Goal: Task Accomplishment & Management: Manage account settings

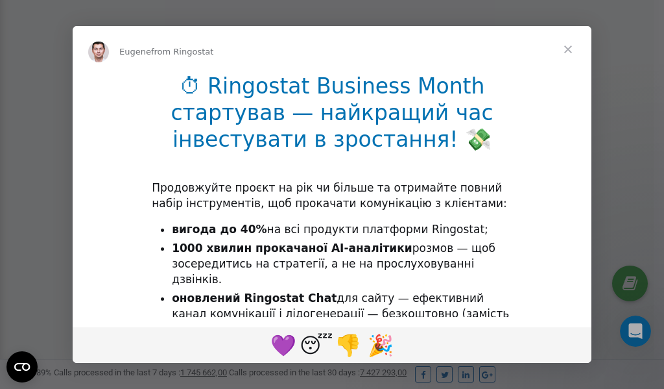
click at [571, 52] on span "Close" at bounding box center [568, 49] width 47 height 47
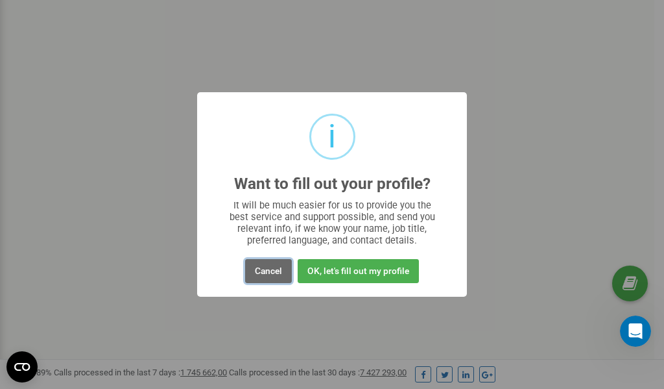
click at [272, 271] on button "Cancel" at bounding box center [268, 271] width 47 height 24
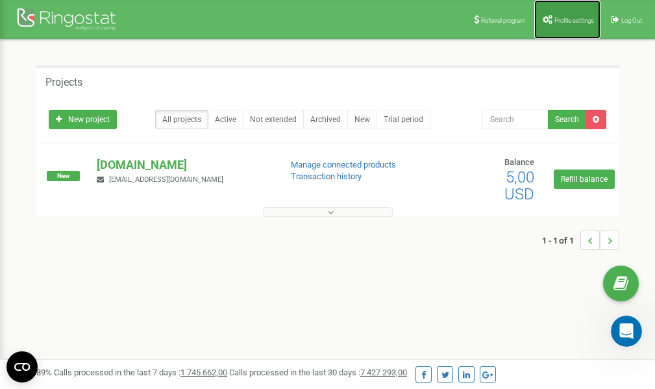
click at [564, 21] on span "Profile settings" at bounding box center [574, 20] width 40 height 7
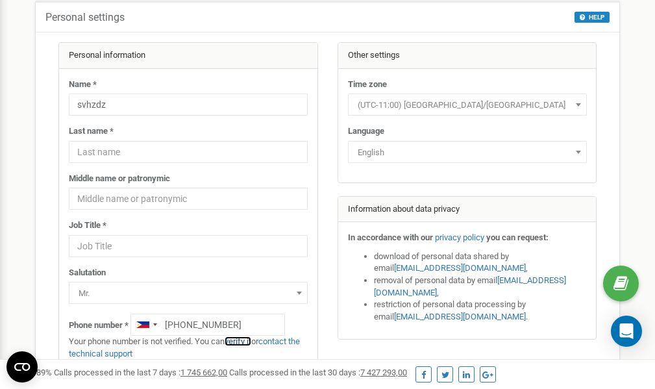
click at [247, 341] on link "verify it" at bounding box center [237, 341] width 27 height 10
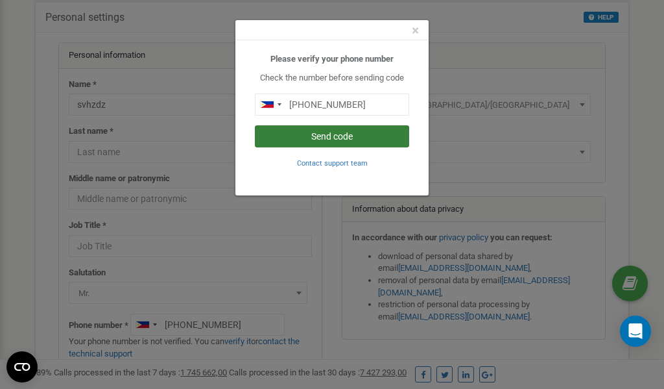
click at [324, 138] on button "Send code" at bounding box center [332, 136] width 154 height 22
